Goal: Find contact information: Find contact information

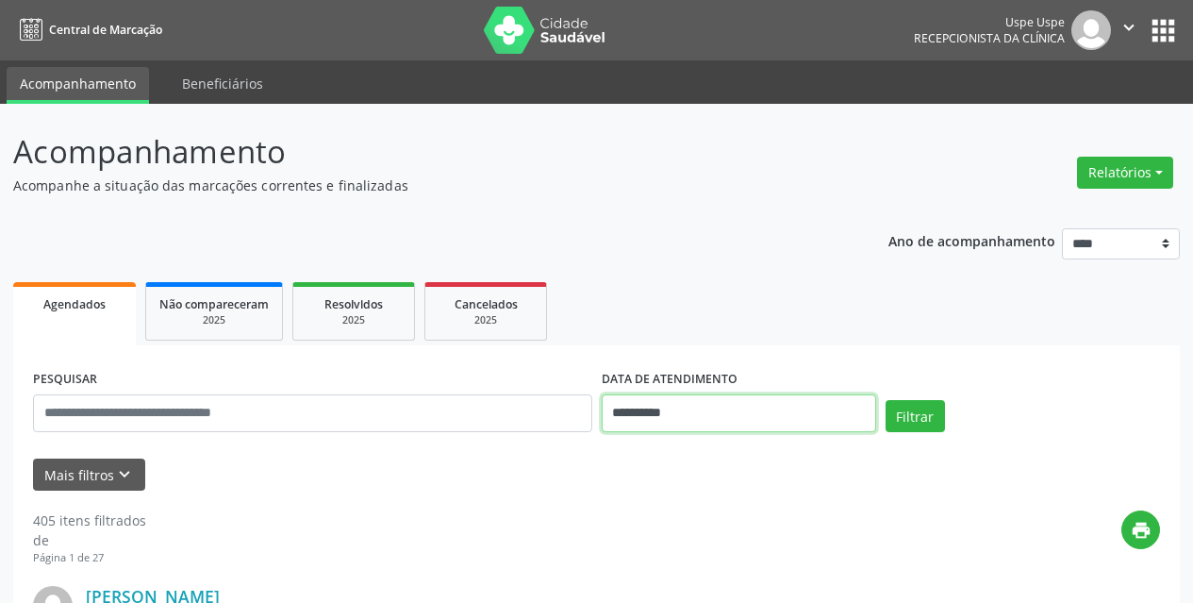
click at [737, 408] on input "**********" at bounding box center [739, 413] width 274 height 38
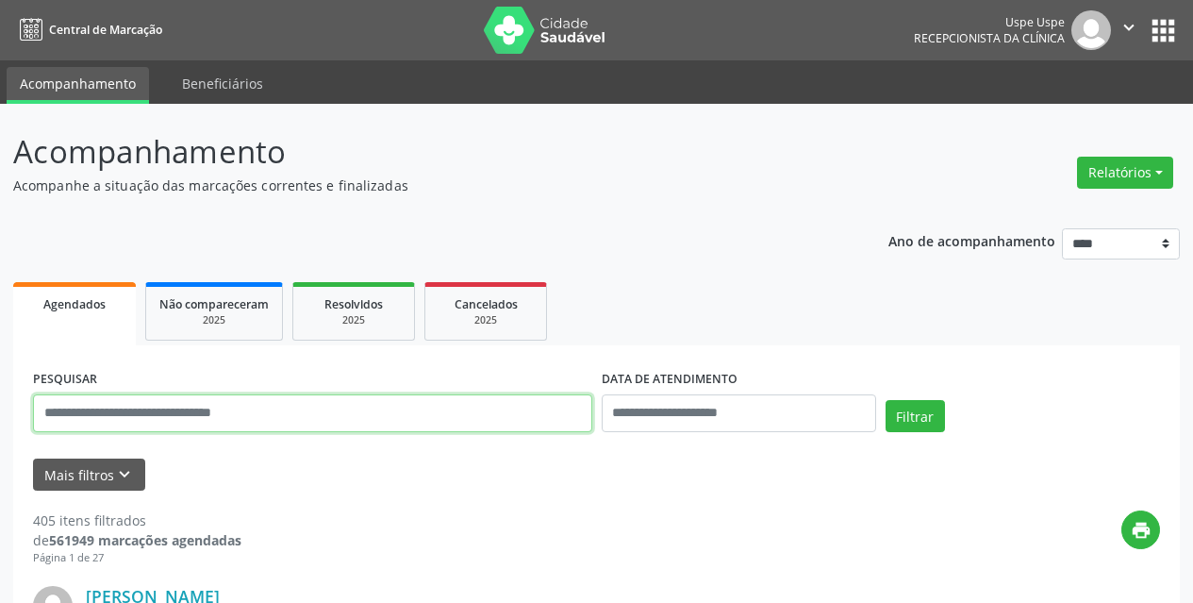
click at [565, 414] on input "text" at bounding box center [312, 413] width 559 height 38
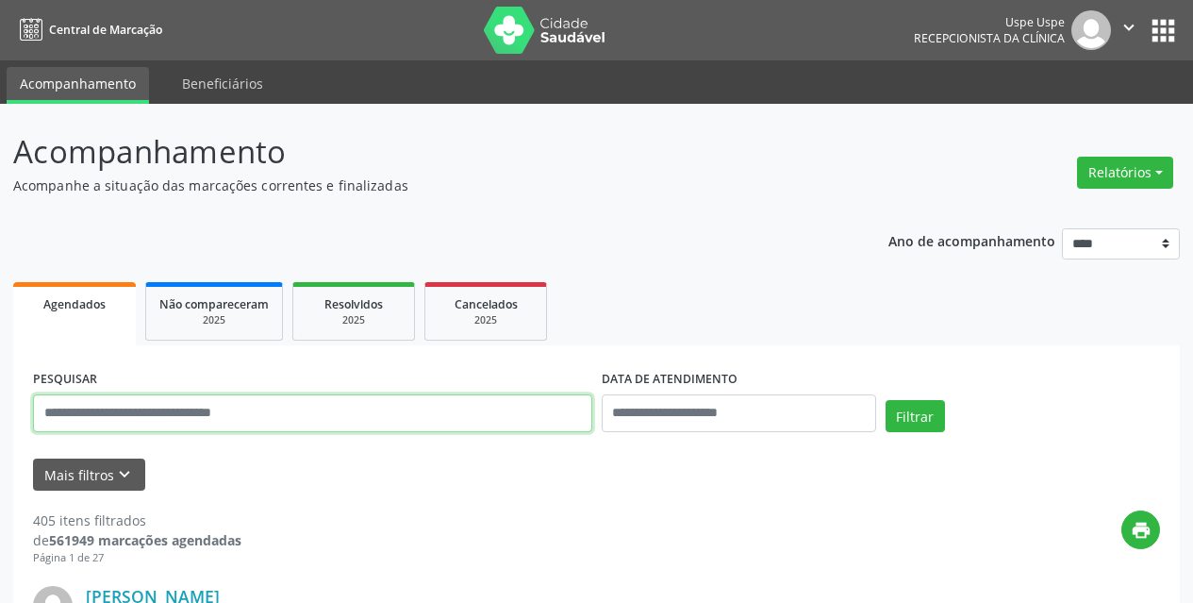
click at [565, 414] on input "text" at bounding box center [312, 413] width 559 height 38
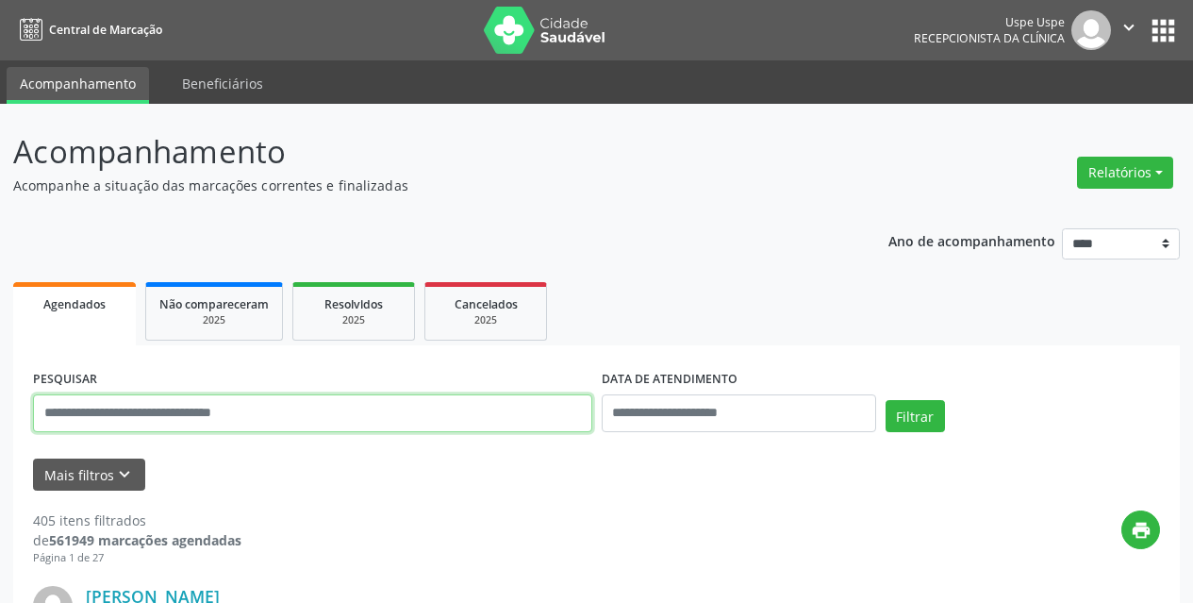
click at [565, 414] on input "text" at bounding box center [312, 413] width 559 height 38
click at [886, 400] on button "Filtrar" at bounding box center [915, 416] width 59 height 32
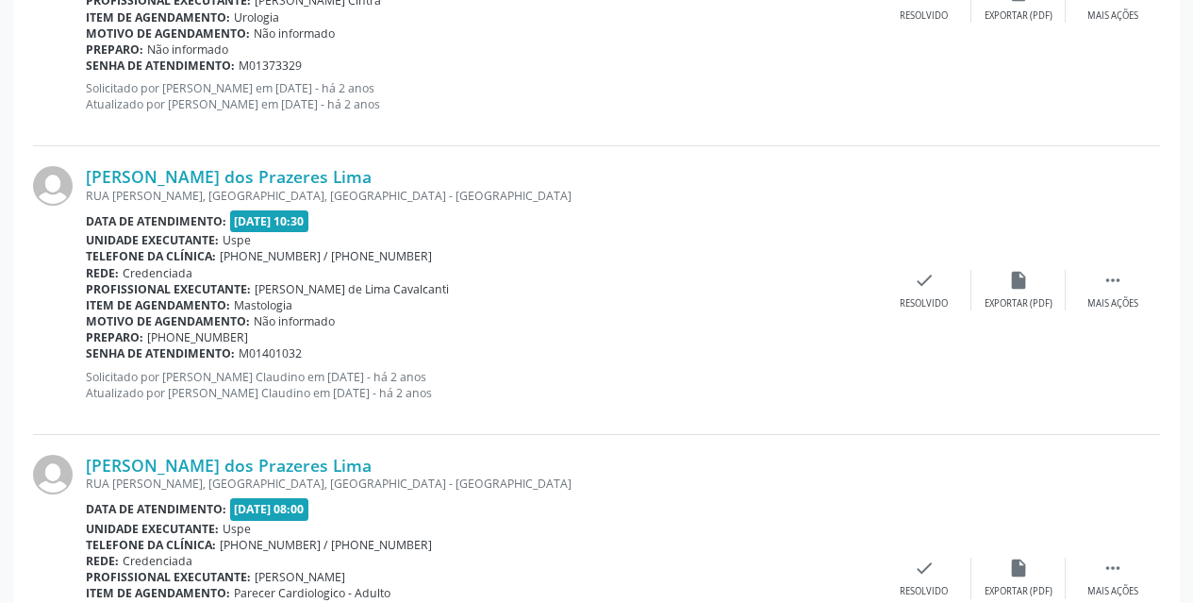
scroll to position [4371, 0]
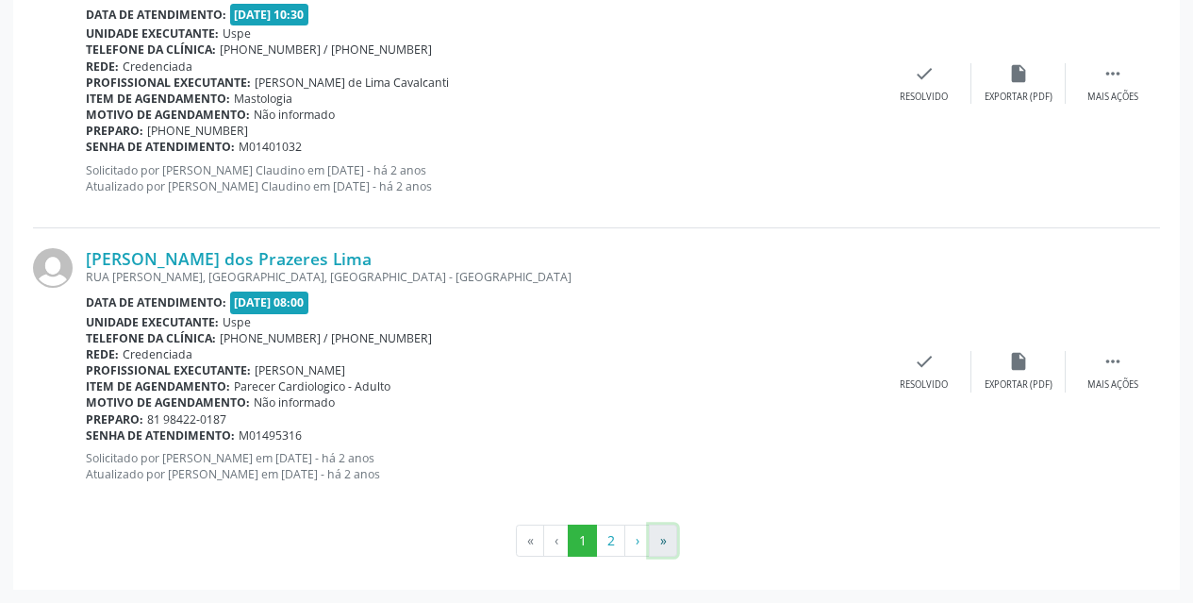
click at [655, 536] on button "»" at bounding box center [663, 540] width 28 height 32
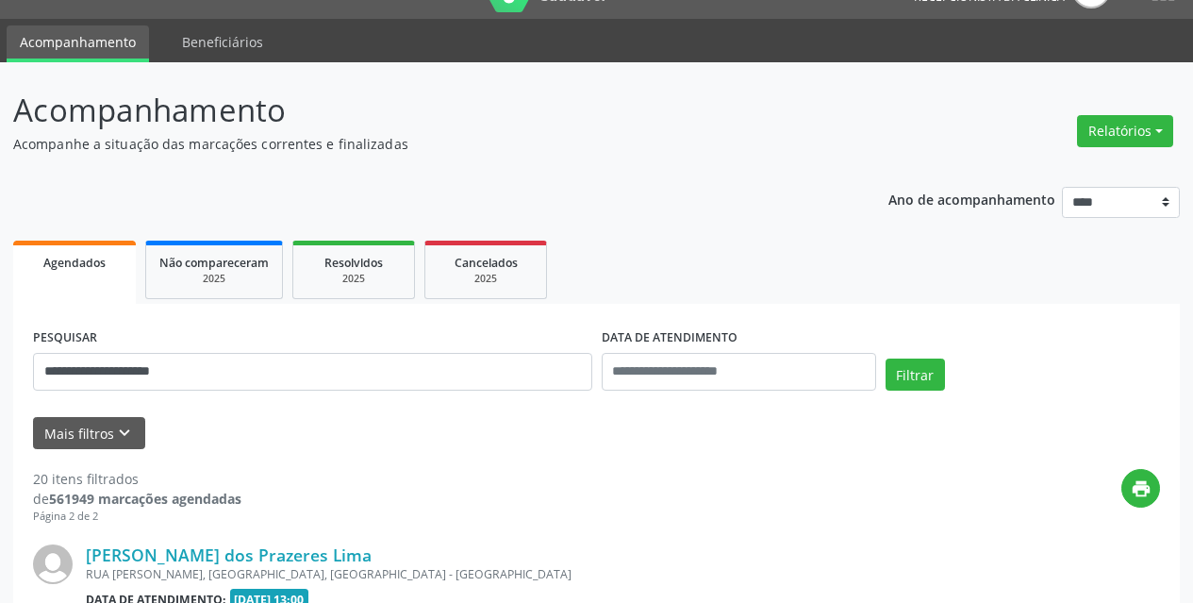
scroll to position [1490, 0]
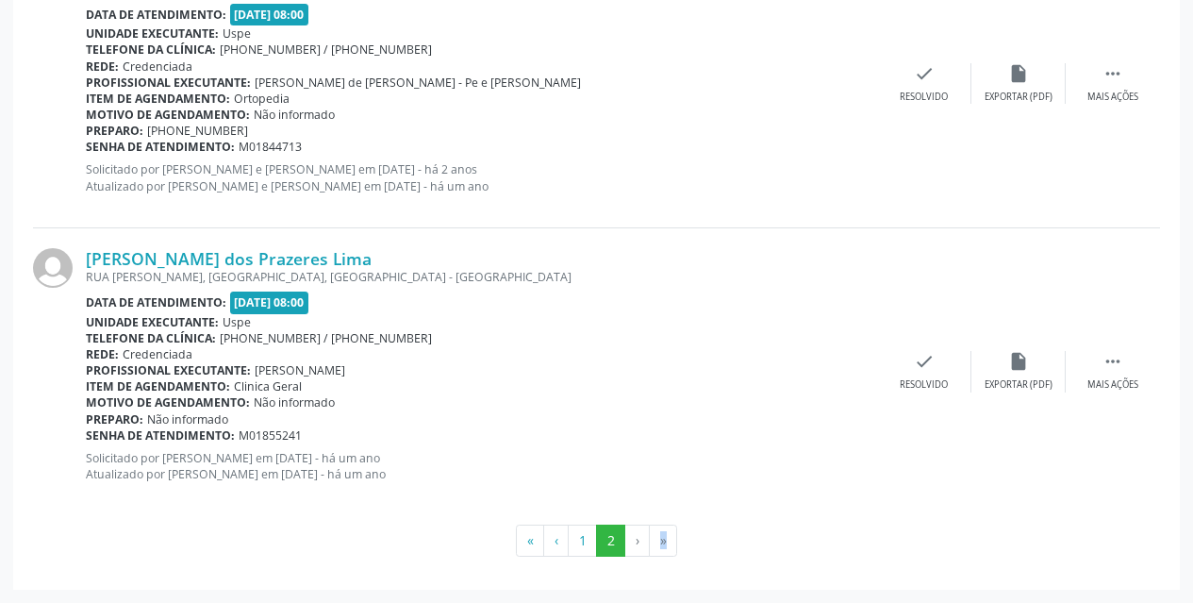
click at [659, 544] on li "»" at bounding box center [663, 540] width 27 height 32
click at [659, 543] on li "»" at bounding box center [663, 540] width 27 height 32
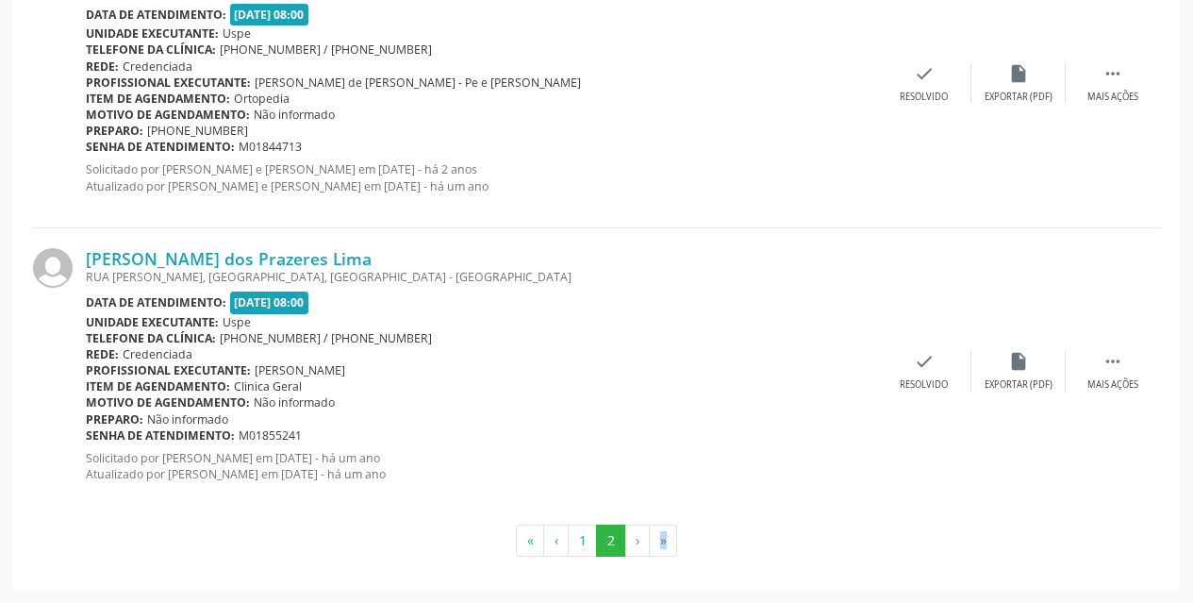
click at [661, 537] on li "»" at bounding box center [663, 540] width 27 height 32
click at [614, 348] on div "Rede: Credenciada" at bounding box center [481, 354] width 791 height 16
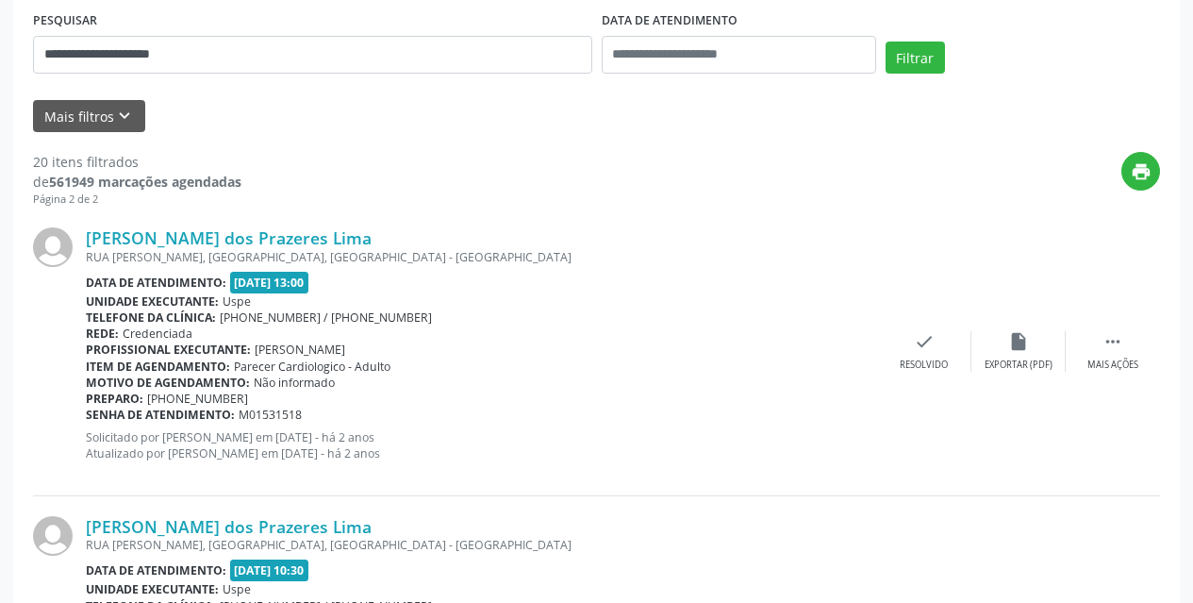
scroll to position [0, 0]
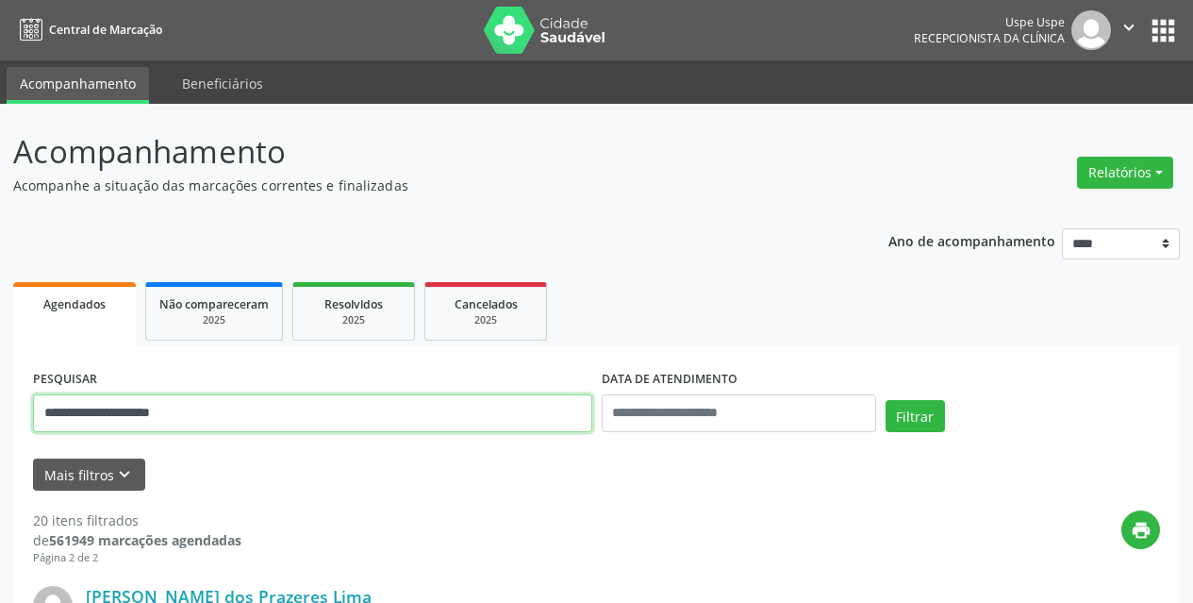
click at [472, 412] on input "**********" at bounding box center [312, 413] width 559 height 38
paste input "******"
type input "**********"
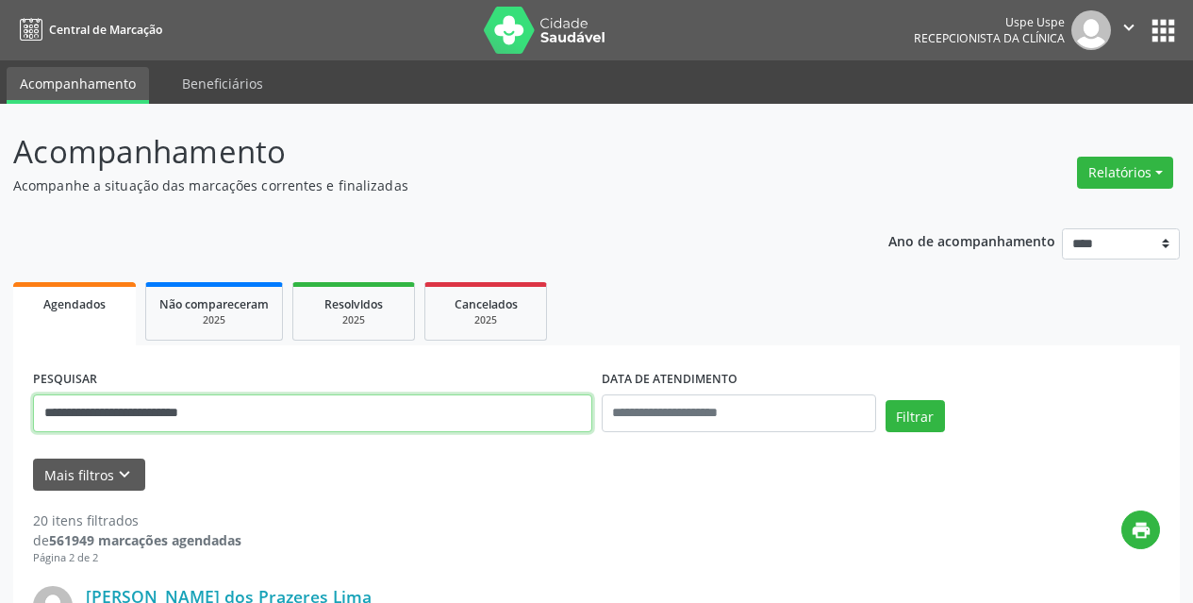
click at [886, 400] on button "Filtrar" at bounding box center [915, 416] width 59 height 32
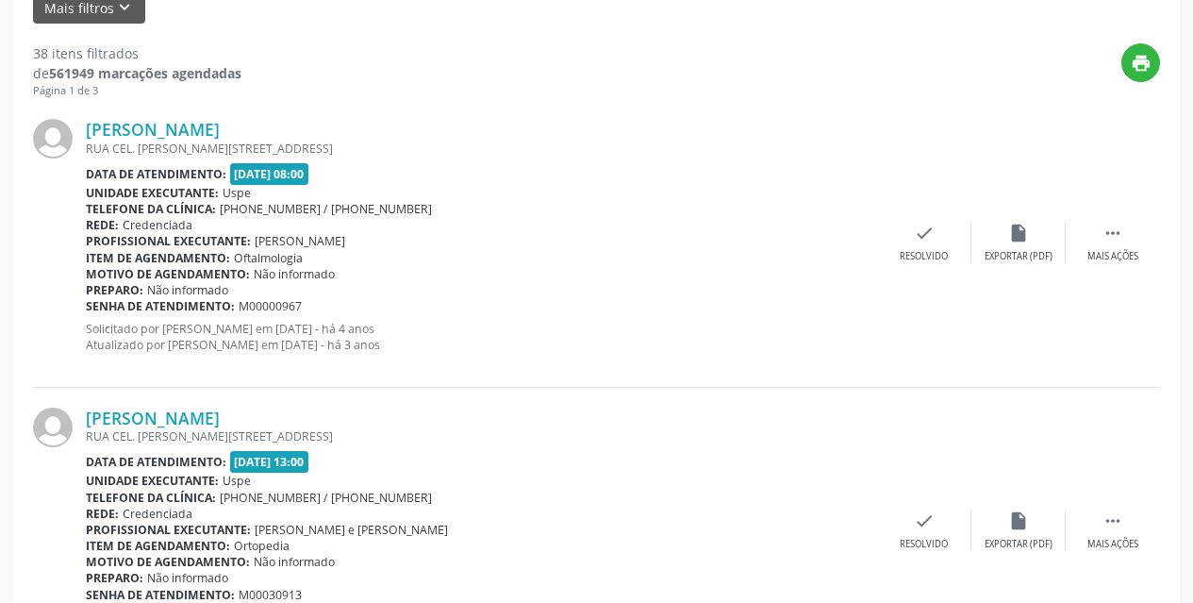
scroll to position [702, 0]
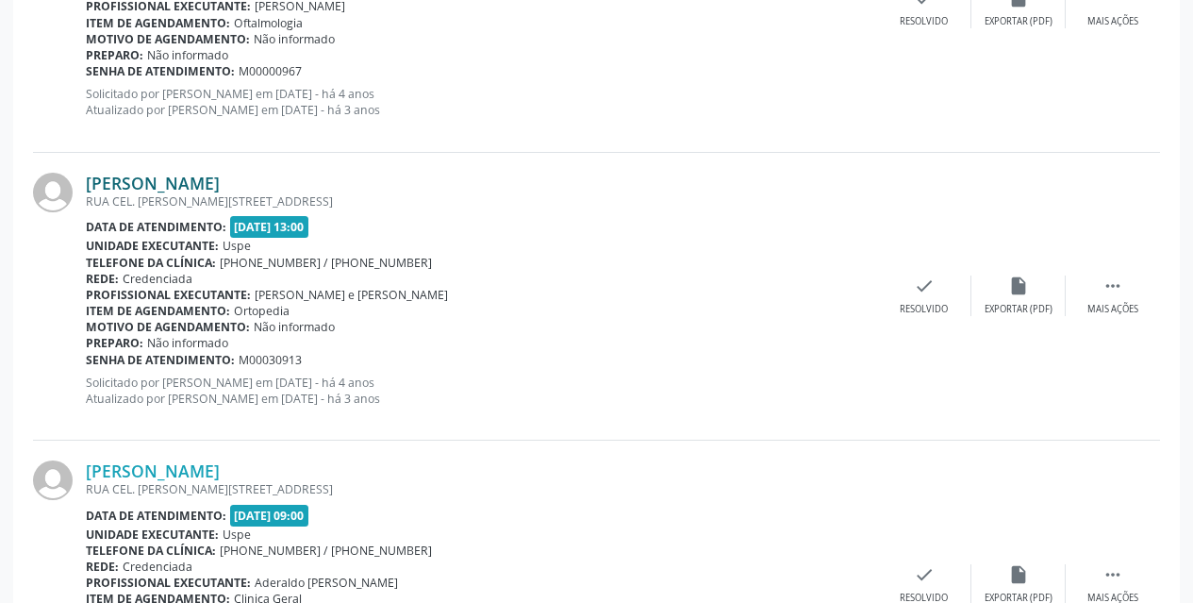
click at [220, 183] on link "[PERSON_NAME]" at bounding box center [153, 183] width 134 height 21
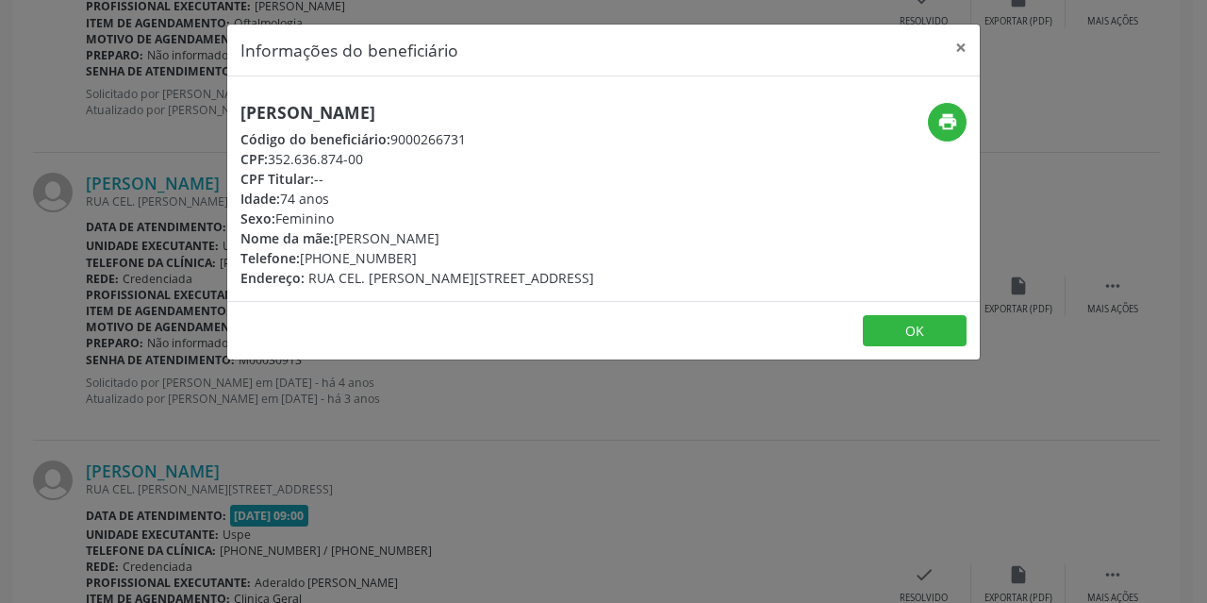
drag, startPoint x: 332, startPoint y: 259, endPoint x: 401, endPoint y: 260, distance: 68.9
click at [401, 260] on div "Telefone: [PHONE_NUMBER]" at bounding box center [418, 258] width 354 height 20
drag, startPoint x: 335, startPoint y: 260, endPoint x: 401, endPoint y: 261, distance: 66.0
click at [401, 261] on div "Telefone: [PHONE_NUMBER]" at bounding box center [418, 258] width 354 height 20
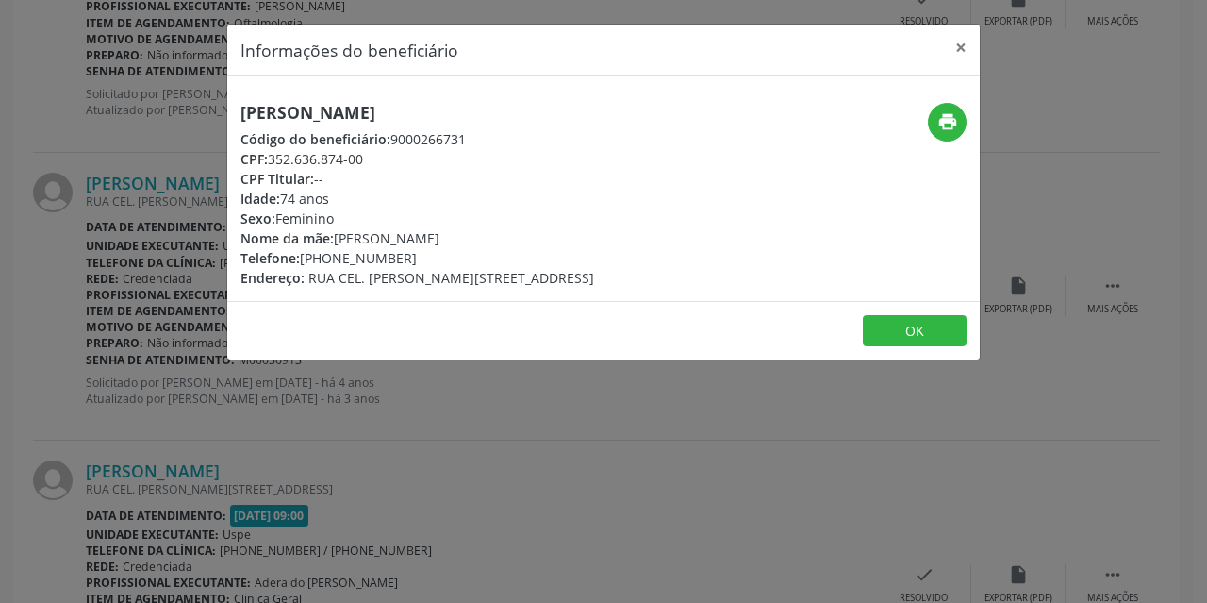
copy div "8663-9946"
click at [898, 326] on button "OK" at bounding box center [915, 331] width 104 height 32
